Goal: Use online tool/utility: Utilize a website feature to perform a specific function

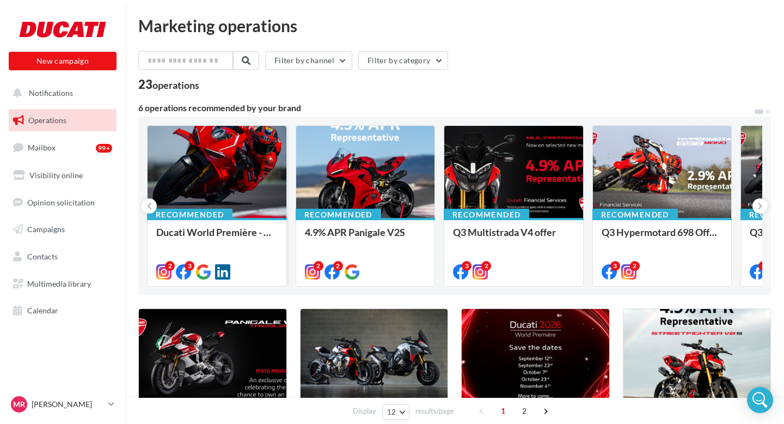
click at [218, 165] on div at bounding box center [217, 172] width 139 height 93
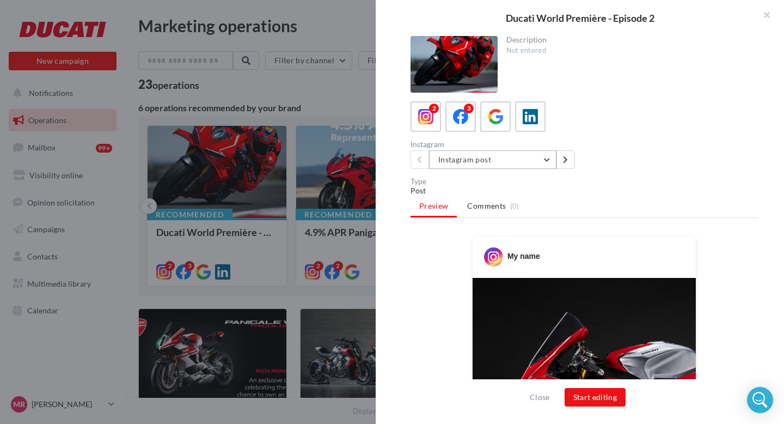
click at [462, 164] on button "Instagram post" at bounding box center [492, 159] width 127 height 19
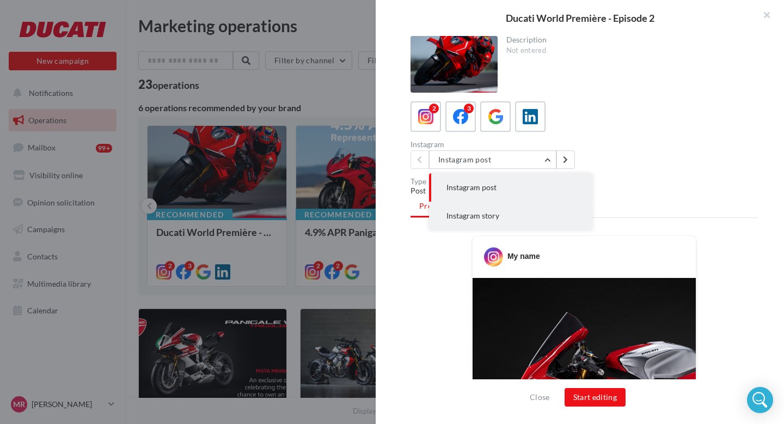
click at [473, 204] on button "Instagram story" at bounding box center [510, 215] width 163 height 28
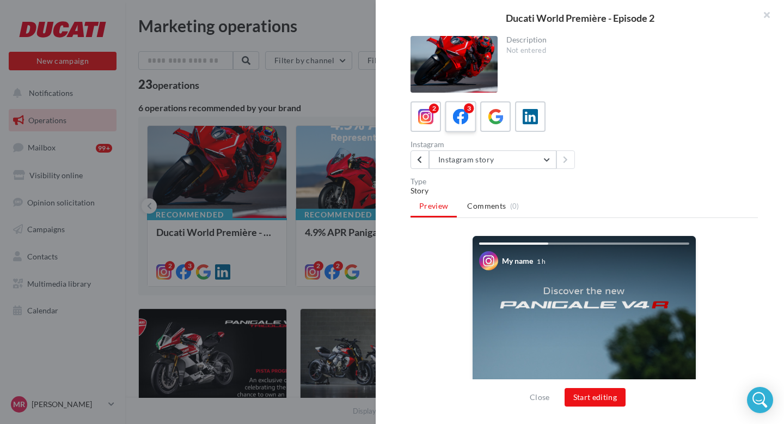
click at [459, 120] on icon at bounding box center [461, 117] width 16 height 16
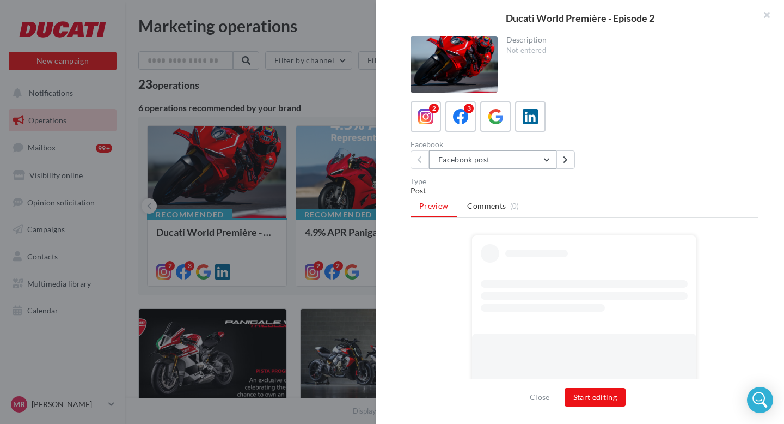
click at [456, 164] on button "Facebook post" at bounding box center [492, 159] width 127 height 19
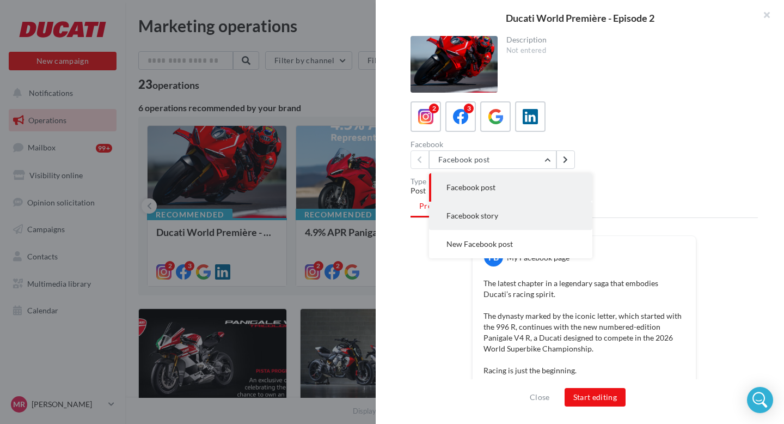
click at [458, 220] on span "Facebook story" at bounding box center [472, 215] width 52 height 9
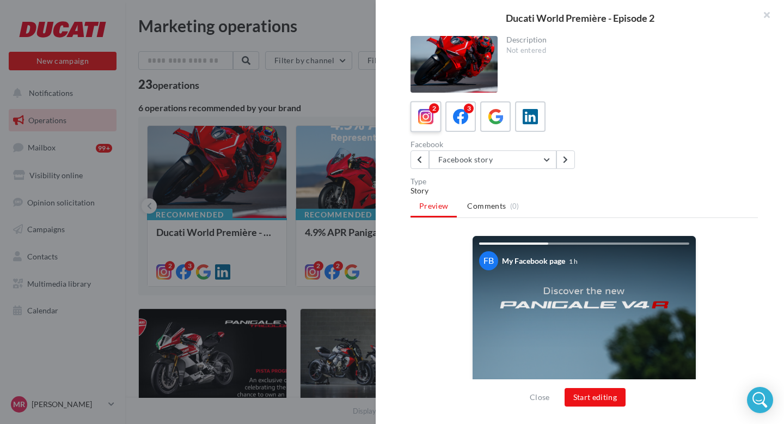
click at [428, 113] on icon at bounding box center [426, 117] width 16 height 16
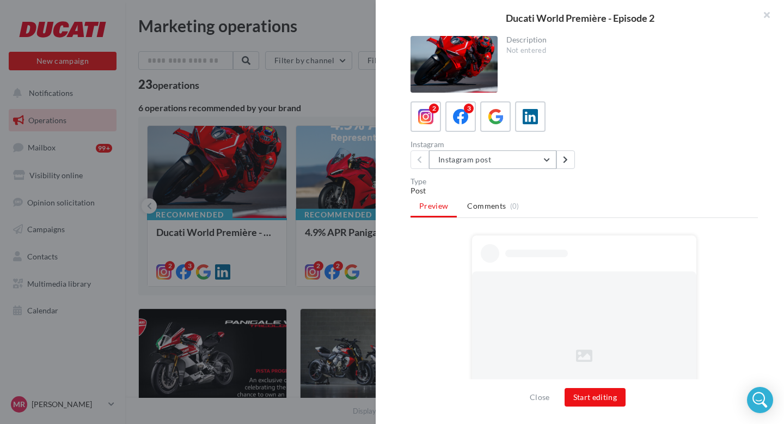
click at [457, 157] on button "Instagram post" at bounding box center [492, 159] width 127 height 19
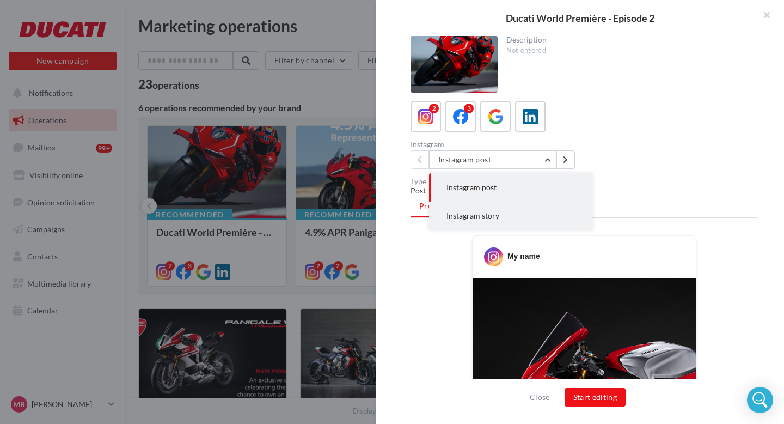
click at [465, 210] on button "Instagram story" at bounding box center [510, 215] width 163 height 28
